Goal: Transaction & Acquisition: Purchase product/service

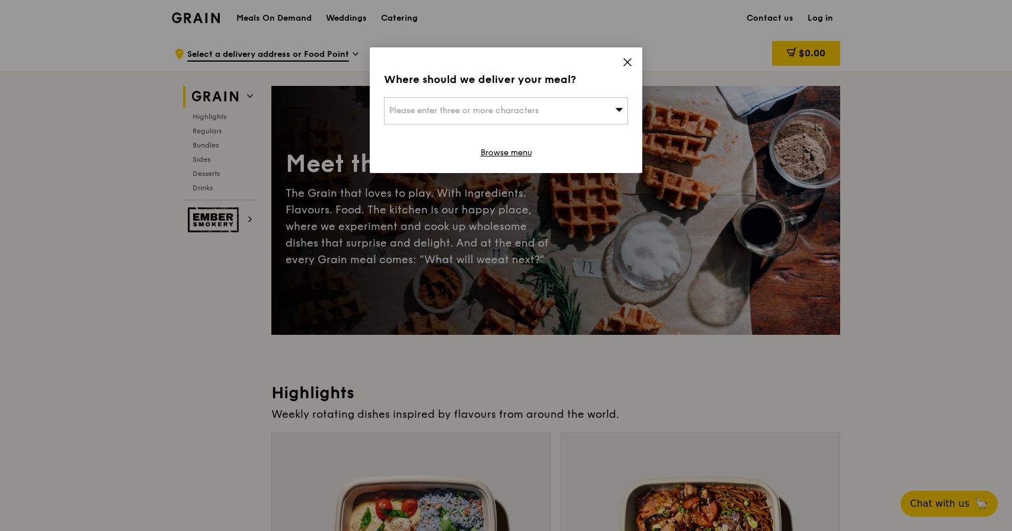
click at [626, 63] on icon at bounding box center [627, 62] width 11 height 11
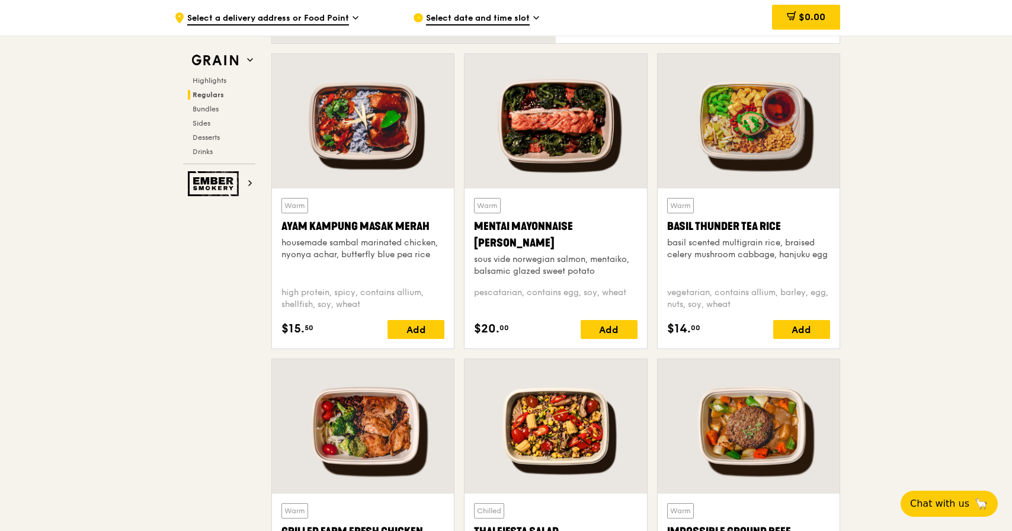
scroll to position [1033, 0]
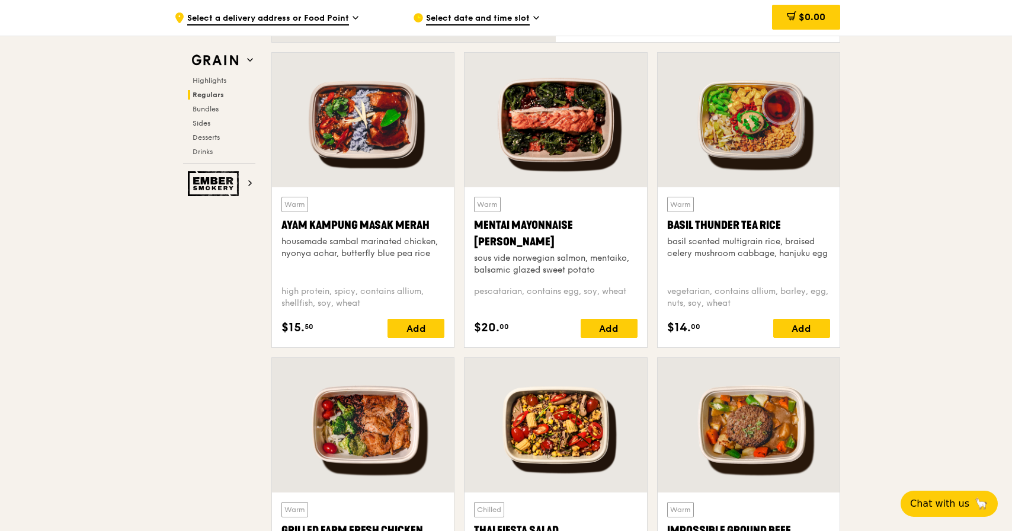
click at [691, 221] on div "Basil Thunder Tea Rice" at bounding box center [748, 225] width 163 height 17
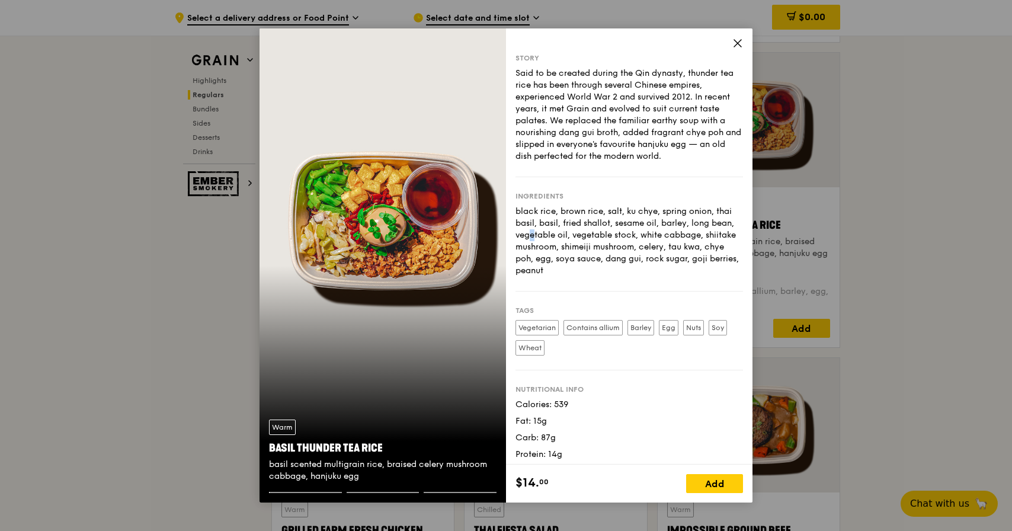
click at [691, 221] on div "black rice, brown rice, salt, ku chye, spring onion, thai basil, basil, fried s…" at bounding box center [630, 241] width 228 height 71
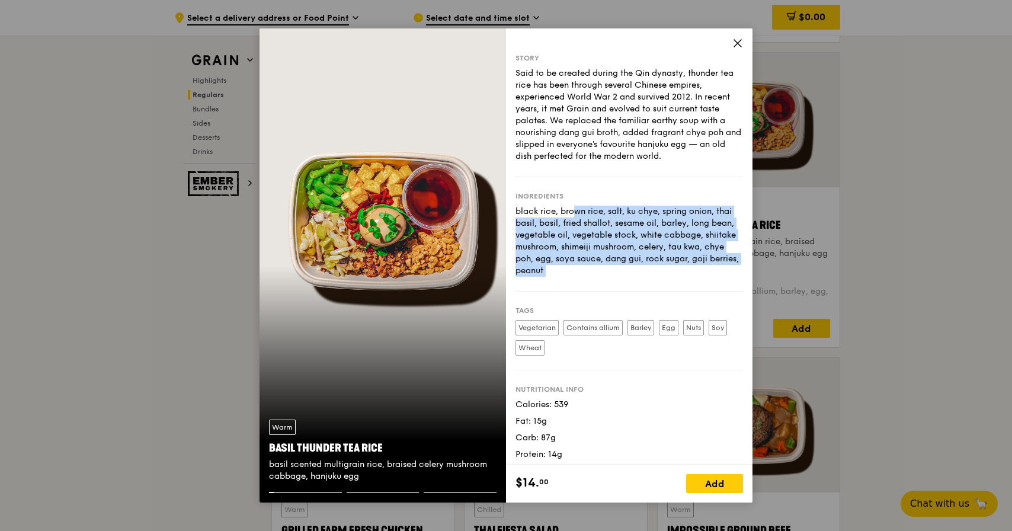
click at [691, 221] on div "black rice, brown rice, salt, ku chye, spring onion, thai basil, basil, fried s…" at bounding box center [630, 241] width 228 height 71
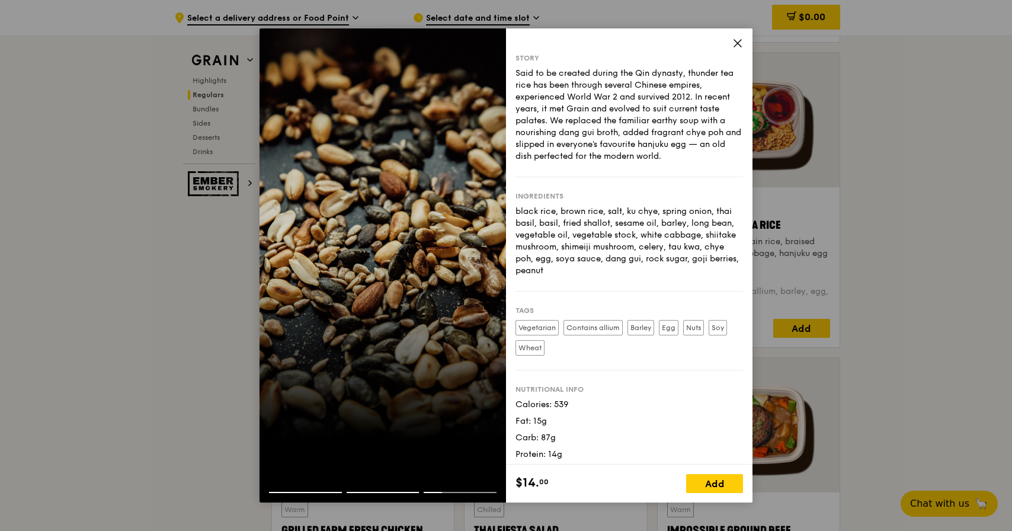
click at [739, 45] on icon at bounding box center [738, 43] width 11 height 11
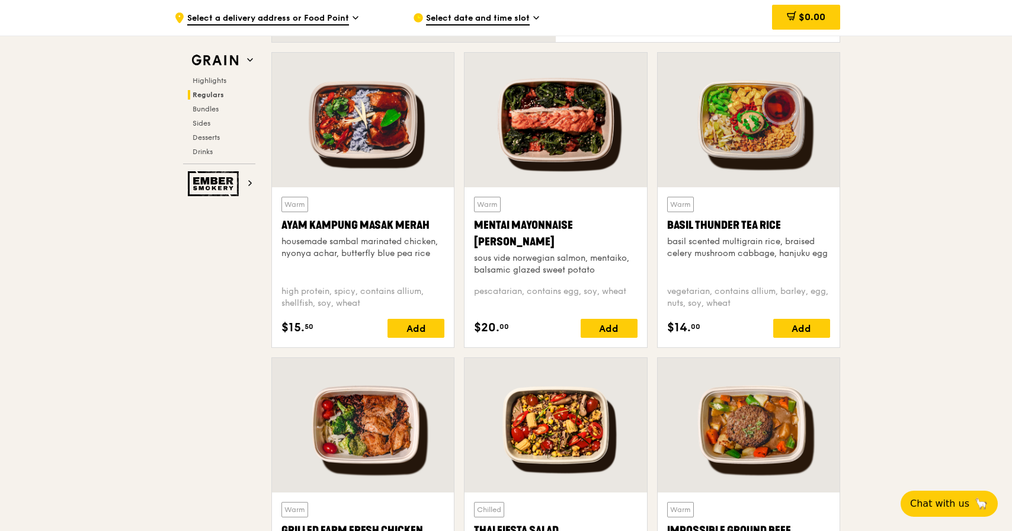
drag, startPoint x: 790, startPoint y: 216, endPoint x: 780, endPoint y: 225, distance: 13.4
click at [780, 225] on div "Warm Basil Thunder Tea [PERSON_NAME] scented multigrain rice, braised celery mu…" at bounding box center [748, 236] width 163 height 79
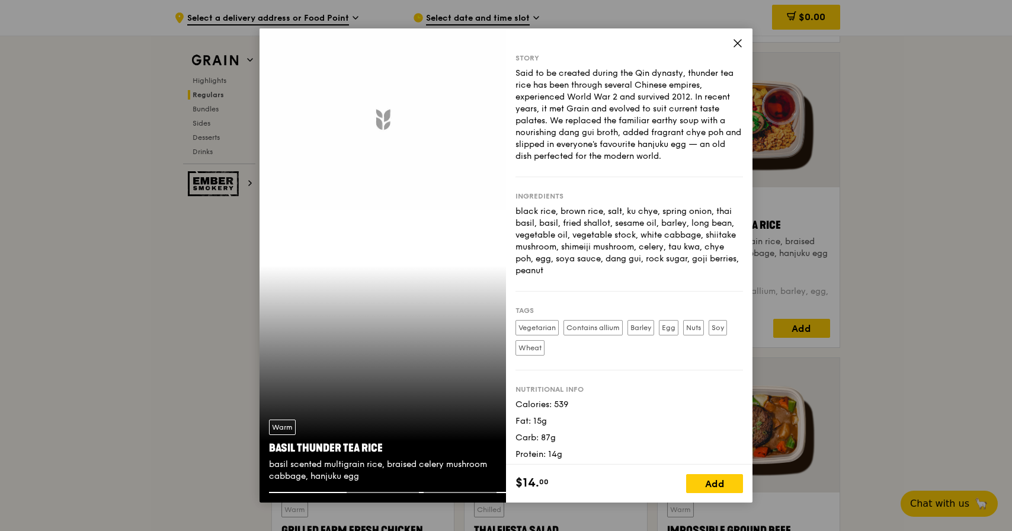
copy div "Basil Thunder Tea Rice"
